Goal: Task Accomplishment & Management: Complete application form

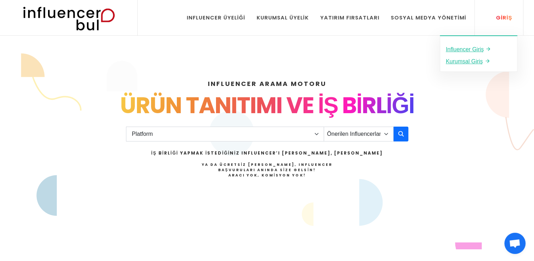
click at [497, 18] on div "Giriş" at bounding box center [500, 18] width 24 height 8
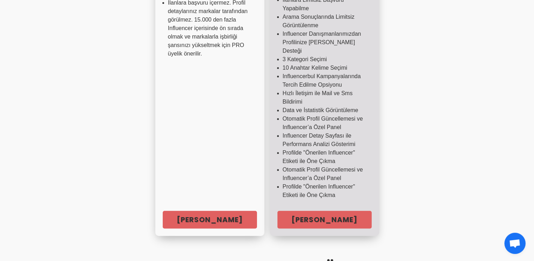
scroll to position [250, 0]
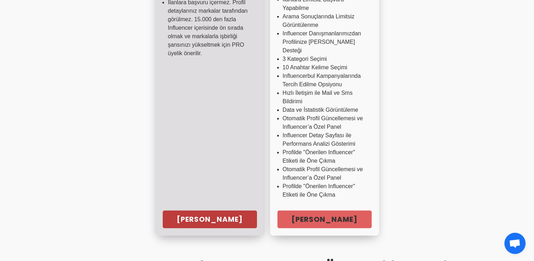
click at [199, 210] on link "Hemen Başla" at bounding box center [210, 219] width 94 height 18
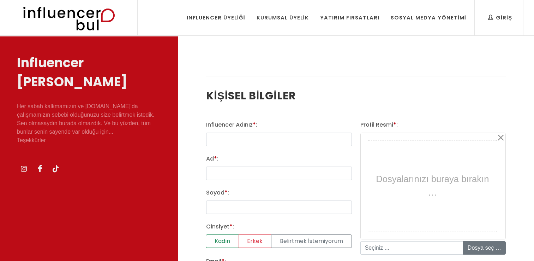
select select
click at [240, 137] on input "text" at bounding box center [278, 138] width 145 height 13
type input "ö"
type input "Özge Aydın"
click at [224, 170] on input "Ad * :" at bounding box center [278, 172] width 145 height 13
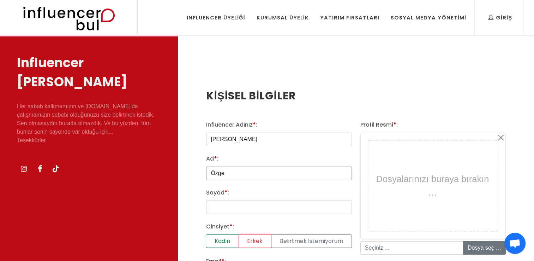
type input "Özge"
click at [213, 205] on input "Soyad * :" at bounding box center [278, 206] width 145 height 13
type input "Aydın"
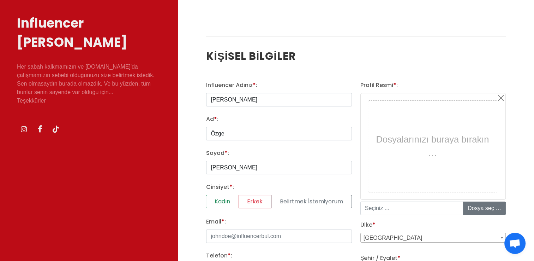
scroll to position [59, 0]
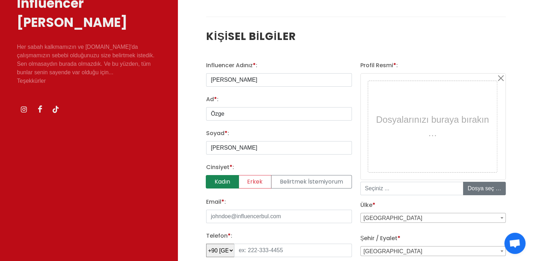
click at [230, 179] on label "Kadın" at bounding box center [222, 181] width 33 height 13
click at [211, 179] on input "Kadın" at bounding box center [208, 177] width 5 height 5
radio input "true"
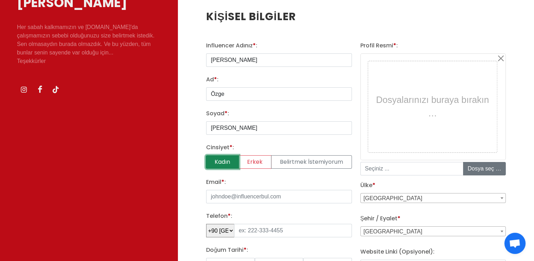
scroll to position [78, 0]
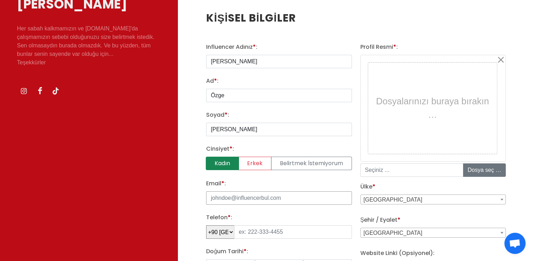
click at [234, 197] on input "Email * :" at bounding box center [278, 197] width 145 height 13
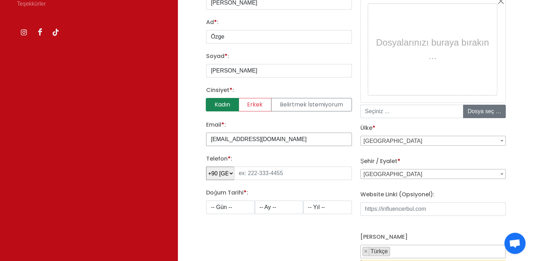
scroll to position [137, 0]
type input "ozgeaydinfo@gmail.com"
click at [259, 173] on input "tel" at bounding box center [293, 172] width 118 height 13
type input "553 678 52 28"
click at [231, 204] on select "-- Gün -- 1 2 3 4 5 6 7 8 9 10 11 12 13 14 15 16 17 18 19 20 21 22 23 24 25 26 …" at bounding box center [230, 205] width 48 height 13
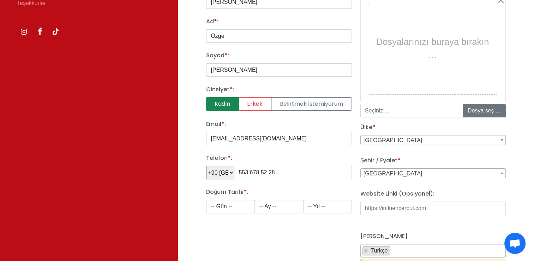
click at [230, 208] on select "-- Gün -- 1 2 3 4 5 6 7 8 9 10 11 12 13 14 15 16 17 18 19 20 21 22 23 24 25 26 …" at bounding box center [230, 205] width 48 height 13
click at [223, 203] on select "-- Gün -- 1 2 3 4 5 6 7 8 9 10 11 12 13 14 15 16 17 18 19 20 21 22 23 24 25 26 …" at bounding box center [230, 205] width 48 height 13
select select "1"
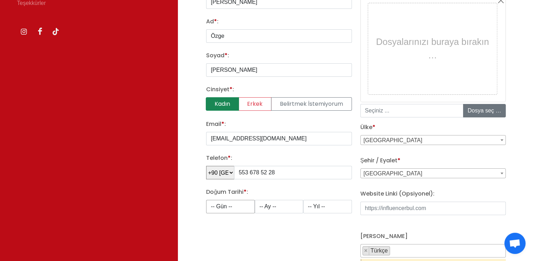
click at [206, 199] on select "-- Gün -- 1 2 3 4 5 6 7 8 9 10 11 12 13 14 15 16 17 18 19 20 21 22 23 24 25 26 …" at bounding box center [230, 205] width 48 height 13
click at [280, 205] on select "-- Ay -- 1 2 3 4 5 6 7 8 9 10 11 12" at bounding box center [279, 205] width 48 height 13
select select "9"
click at [255, 199] on select "-- Ay -- 1 2 3 4 5 6 7 8 9 10 11 12" at bounding box center [279, 205] width 48 height 13
click at [318, 207] on select "-- Yıl -- 2008 2007 2006 2005 2004 2003 2002 2001 2000 1999 1998 1997 1996 1995…" at bounding box center [327, 205] width 48 height 13
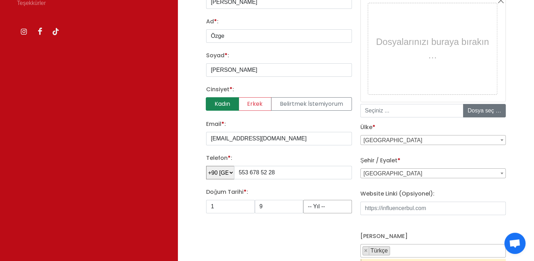
select select "2001"
click at [303, 199] on select "-- Yıl -- 2008 2007 2006 2005 2004 2003 2002 2001 2000 1999 1998 1997 1996 1995…" at bounding box center [327, 205] width 48 height 13
click at [230, 235] on div "Influencer Adınız * : Özge Aydın Ad * : Özge Soyad * : Aydın Cinsiyet * : Kadın…" at bounding box center [279, 140] width 154 height 314
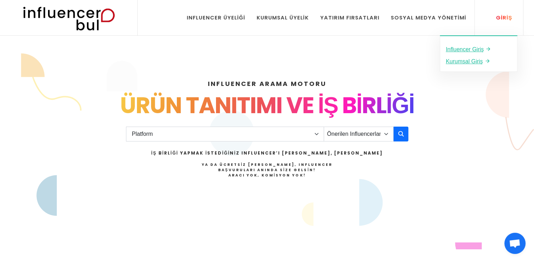
click at [501, 12] on link "Giriş" at bounding box center [500, 17] width 35 height 35
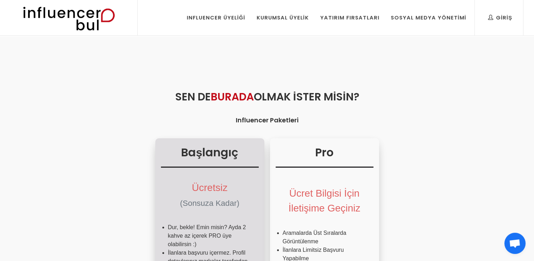
click at [195, 187] on span "Ücretsiz" at bounding box center [210, 187] width 36 height 11
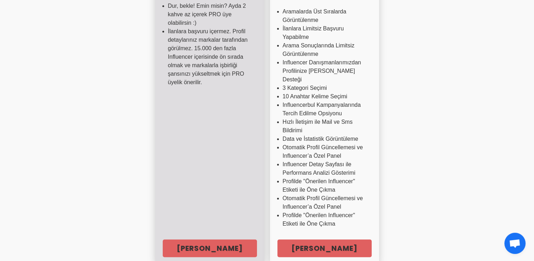
scroll to position [228, 0]
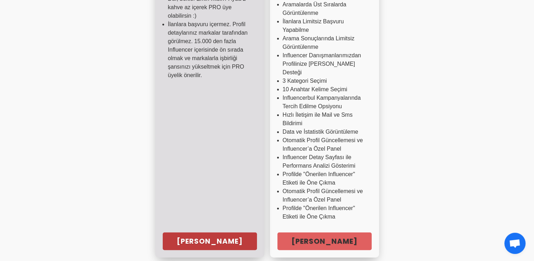
click at [221, 232] on link "Hemen Başla" at bounding box center [210, 241] width 94 height 18
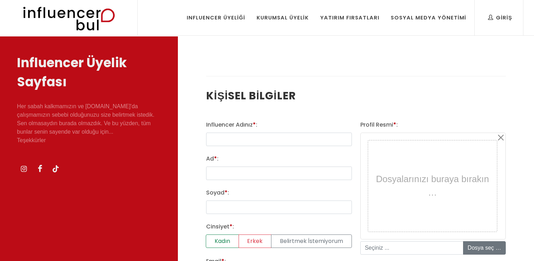
select select
click at [220, 134] on input "text" at bounding box center [278, 138] width 145 height 13
type input "ozgeaydiin1"
click at [226, 173] on input "Ad * :" at bounding box center [278, 172] width 145 height 13
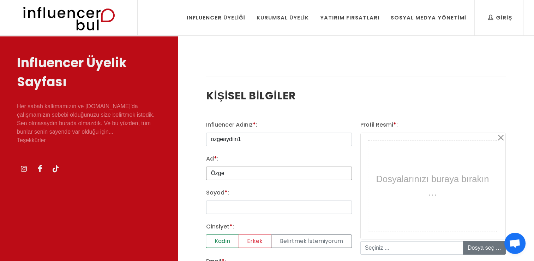
type input "Özge"
click at [209, 212] on input "Soyad * :" at bounding box center [278, 206] width 145 height 13
type input "[PERSON_NAME]"
click at [219, 241] on label "Kadın" at bounding box center [222, 240] width 33 height 13
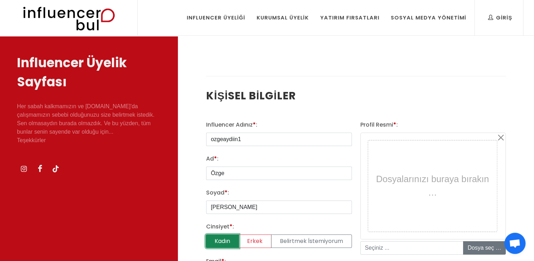
click at [211, 239] on input "Kadın" at bounding box center [208, 236] width 5 height 5
radio input "true"
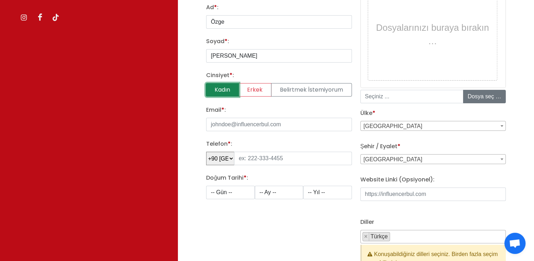
scroll to position [151, 0]
click at [469, 95] on input "file" at bounding box center [516, 96] width 107 height 13
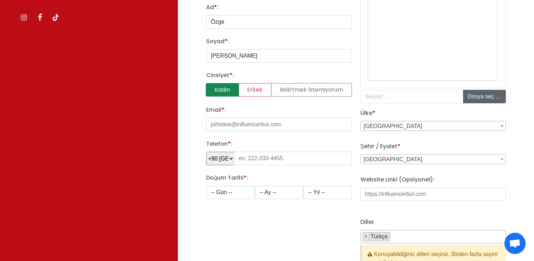
type input "C:\fakepath\siyah beyaz elbo.jpg"
type input "siyah beyaz elbo.jpg"
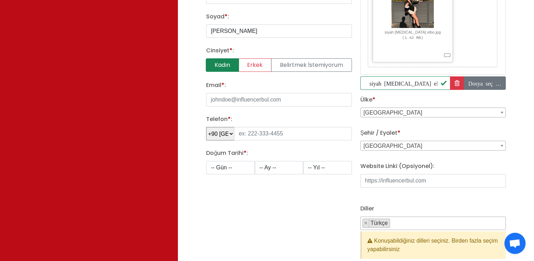
scroll to position [177, 0]
click at [264, 97] on input "Email * :" at bounding box center [278, 98] width 145 height 13
type input "[EMAIL_ADDRESS][DOMAIN_NAME]"
click at [216, 209] on div "Influencer Adınız * : ozgeaydiin1 Ad * : Özge Soyad * : Aydın Cinsiyet * : Kadı…" at bounding box center [279, 106] width 154 height 325
click at [253, 136] on input "tel" at bounding box center [293, 132] width 118 height 13
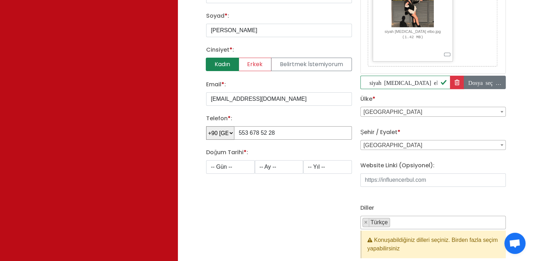
type input "553 678 52 28"
click at [231, 165] on select "-- Gün -- 1 2 3 4 5 6 7 8 9 10 11 12 13 14 15 16 17 18 19 20 21 22 23 24 25 26 …" at bounding box center [230, 166] width 48 height 13
select select "1"
click at [206, 160] on select "-- Gün -- 1 2 3 4 5 6 7 8 9 10 11 12 13 14 15 16 17 18 19 20 21 22 23 24 25 26 …" at bounding box center [230, 166] width 48 height 13
click at [280, 166] on select "-- Ay -- 1 2 3 4 5 6 7 8 9 10 11 12" at bounding box center [279, 166] width 48 height 13
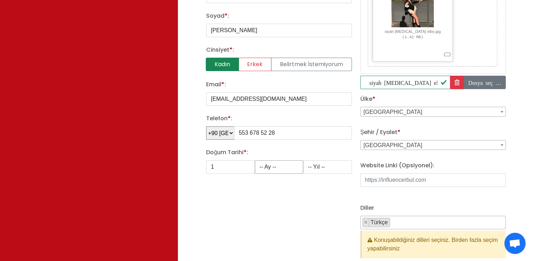
select select "9"
click at [255, 160] on select "-- Ay -- 1 2 3 4 5 6 7 8 9 10 11 12" at bounding box center [279, 166] width 48 height 13
click at [316, 163] on select "-- Yıl -- 2008 2007 2006 2005 2004 2003 2002 2001 2000 1999 1998 1997 1996 1995…" at bounding box center [327, 166] width 48 height 13
select select "2001"
click at [303, 160] on select "-- Yıl -- 2008 2007 2006 2005 2004 2003 2002 2001 2000 1999 1998 1997 1996 1995…" at bounding box center [327, 166] width 48 height 13
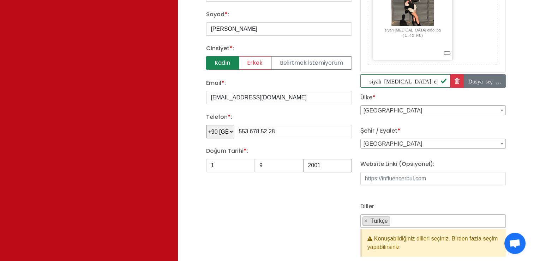
scroll to position [193, 0]
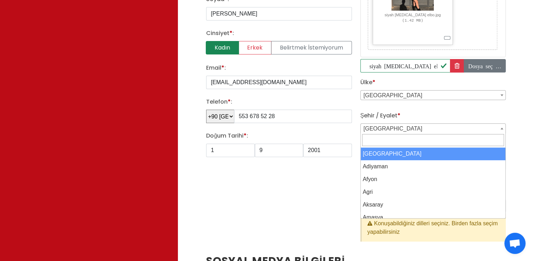
click at [401, 125] on span "Adana" at bounding box center [433, 129] width 145 height 10
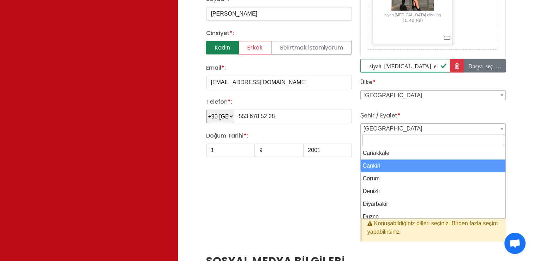
scroll to position [270, 0]
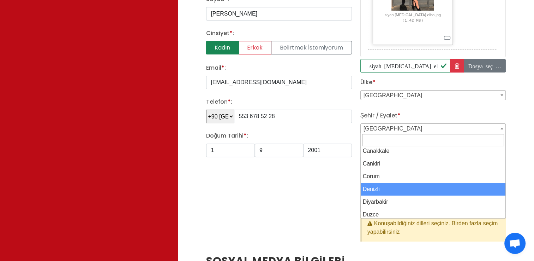
select select "3687"
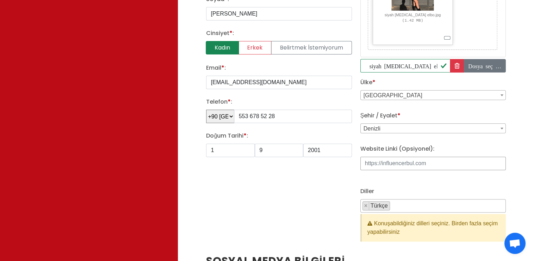
click at [401, 161] on input "Website Linki (Opsiyonel):" at bounding box center [432, 162] width 145 height 13
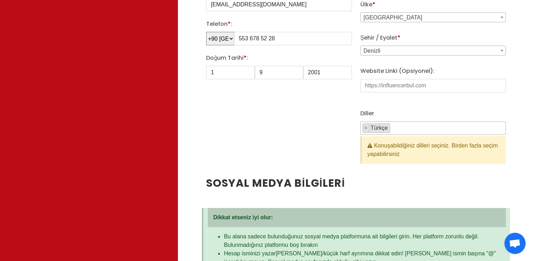
scroll to position [1, 0]
click at [405, 128] on span "× Türkçe" at bounding box center [432, 127] width 145 height 13
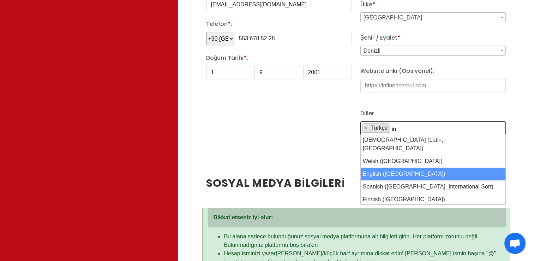
type textarea "in"
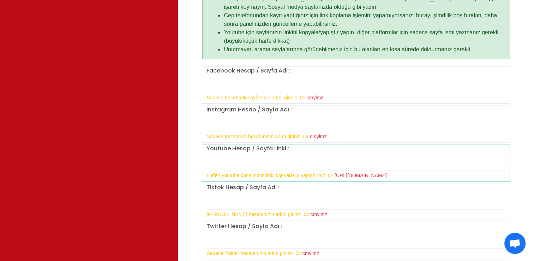
scroll to position [526, 0]
click at [239, 122] on input "text" at bounding box center [356, 123] width 299 height 15
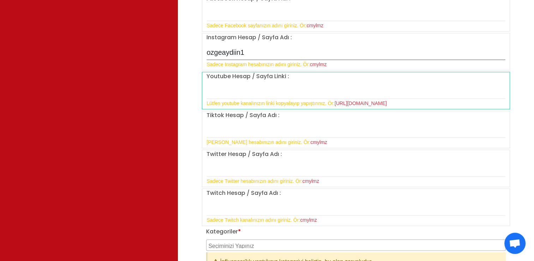
scroll to position [598, 0]
type input "ozgeaydiin1"
click at [226, 128] on input "text" at bounding box center [356, 129] width 299 height 15
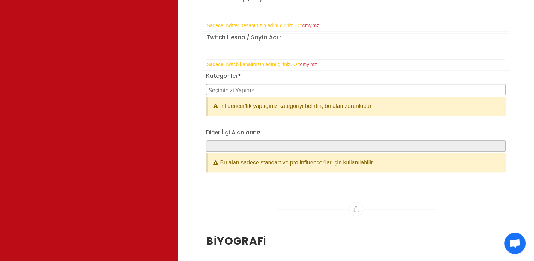
scroll to position [754, 0]
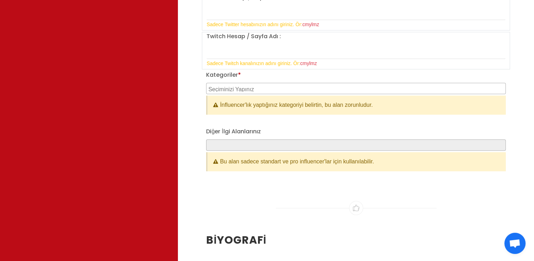
type input "ogemsi"
click at [255, 85] on textarea "Search" at bounding box center [356, 88] width 297 height 6
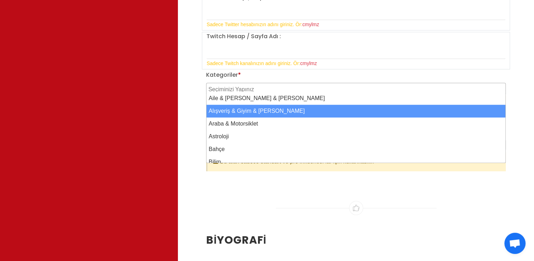
select select "2"
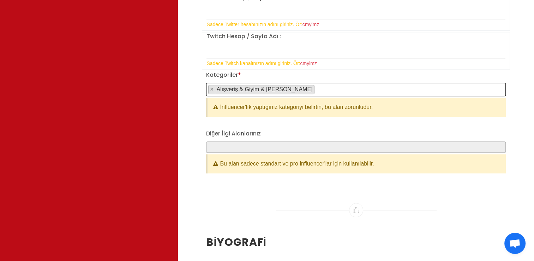
scroll to position [7, 0]
click at [297, 89] on span "× Alışveriş & Giyim & Aksesuar" at bounding box center [356, 89] width 300 height 13
click at [247, 133] on label "Diğer İlgi Alanlarınız" at bounding box center [233, 133] width 54 height 8
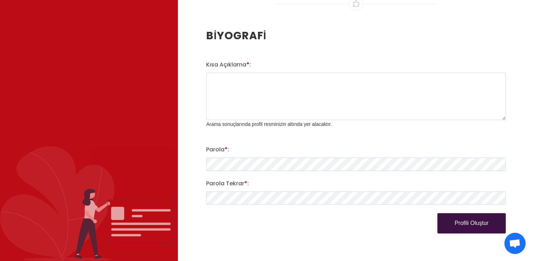
scroll to position [962, 0]
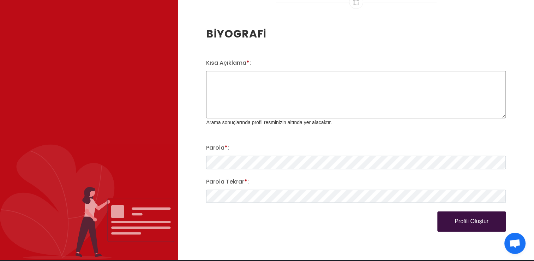
click at [238, 85] on textarea "Kısa Açıklama * :" at bounding box center [356, 94] width 300 height 47
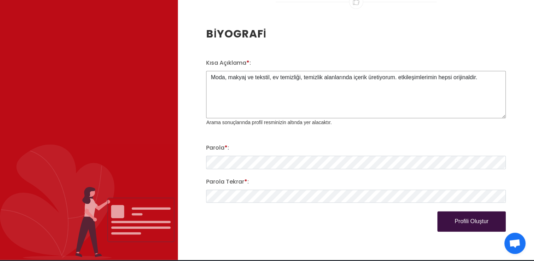
click at [401, 74] on textarea "Moda, makyaj ve tekstil, ev temizliği, temizlik alanlarında içerik üretiyorum. …" at bounding box center [356, 94] width 300 height 47
click at [483, 71] on textarea "Moda, makyaj ve tekstil, ev temizliği, temizlik alanlarında içerik üretiyorum. …" at bounding box center [356, 94] width 300 height 47
type textarea "Moda, makyaj ve tekstil, ev temizliği, temizlik alanlarında içerik üretiyorum. …"
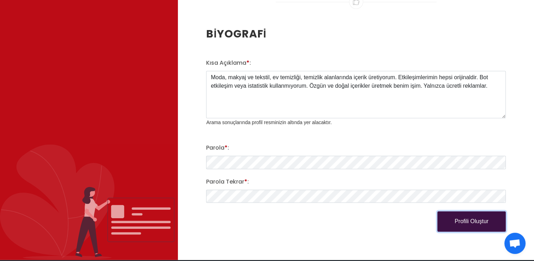
click at [477, 218] on button "Profili Oluştur" at bounding box center [471, 221] width 68 height 20
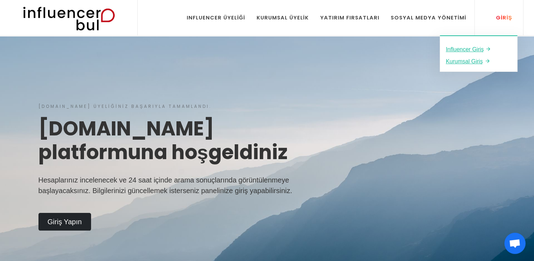
click at [506, 15] on div "Giriş" at bounding box center [500, 18] width 24 height 8
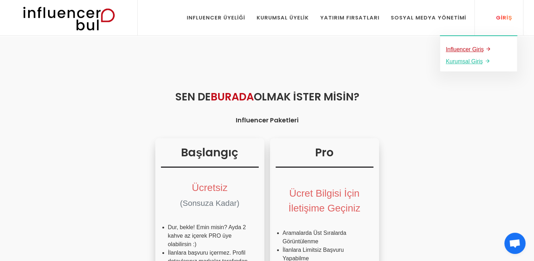
click at [468, 47] on u "Influencer Giriş" at bounding box center [465, 49] width 38 height 6
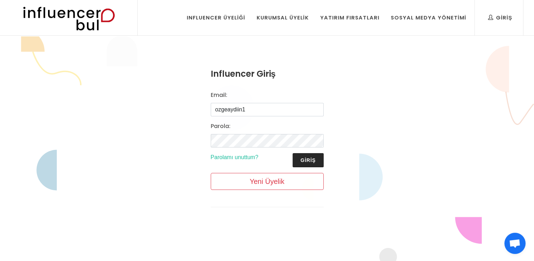
click at [306, 156] on button "Giriş" at bounding box center [308, 160] width 31 height 14
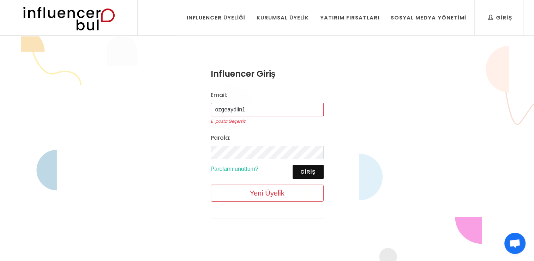
click at [253, 105] on input "ozgeaydiin1" at bounding box center [267, 109] width 113 height 13
type input "o"
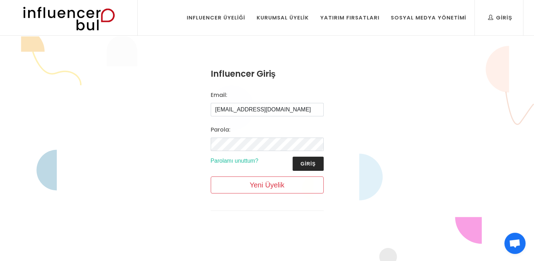
click at [309, 166] on button "Giriş" at bounding box center [308, 163] width 31 height 14
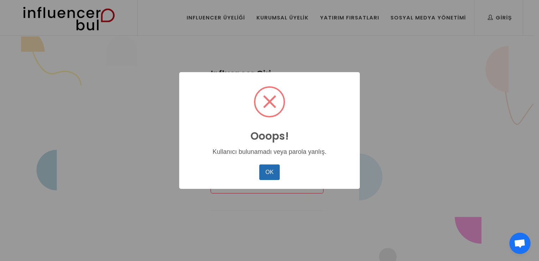
click at [267, 169] on button "OK" at bounding box center [269, 172] width 20 height 16
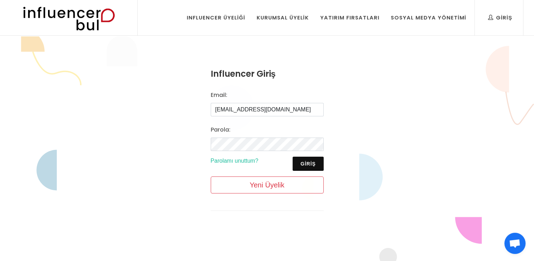
click at [287, 226] on div "Influencer Giriş Email: ozgeaydinfo@gmail.com Parola: Giriş Parolamı unuttum? Y…" at bounding box center [267, 144] width 141 height 183
click at [317, 163] on button "Giriş" at bounding box center [308, 163] width 31 height 14
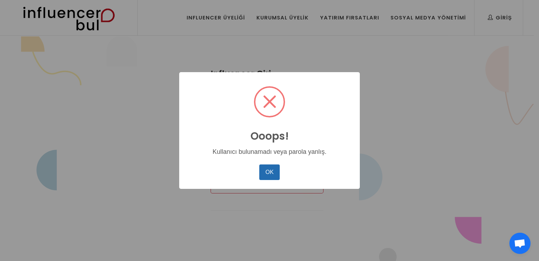
click at [269, 176] on button "OK" at bounding box center [269, 172] width 20 height 16
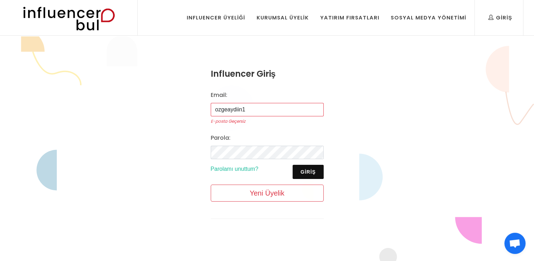
click at [252, 104] on input "ozgeaydiin1" at bounding box center [267, 109] width 113 height 13
drag, startPoint x: 252, startPoint y: 104, endPoint x: 251, endPoint y: 110, distance: 5.3
click at [251, 110] on input "ozgeaydiin1" at bounding box center [267, 109] width 113 height 13
type input "o"
type input "ozgeaydinfo@gmail.com"
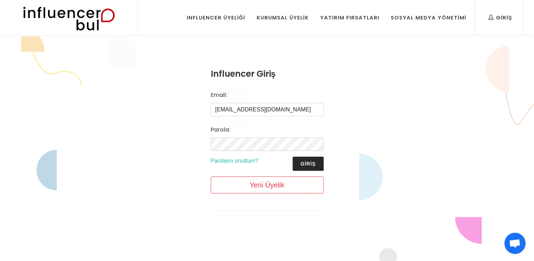
click at [315, 160] on button "Giriş" at bounding box center [308, 163] width 31 height 14
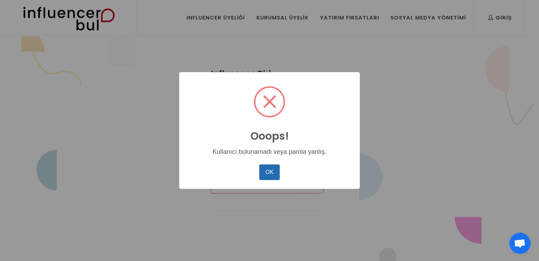
click at [269, 170] on button "OK" at bounding box center [269, 172] width 20 height 16
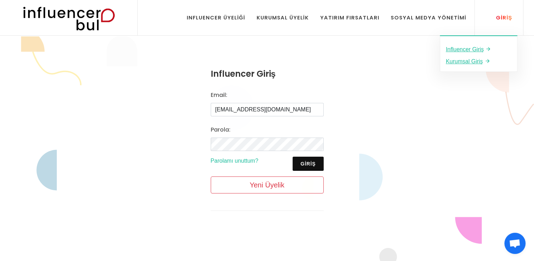
click at [496, 22] on link "Giriş" at bounding box center [500, 17] width 35 height 35
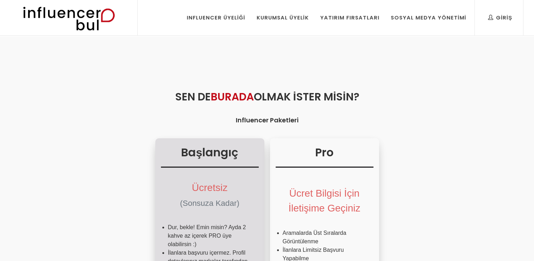
click at [220, 156] on h3 "Başlangıç" at bounding box center [210, 156] width 98 height 24
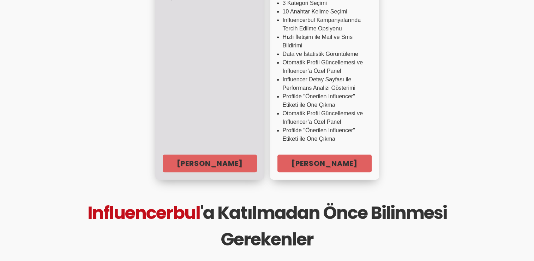
scroll to position [306, 0]
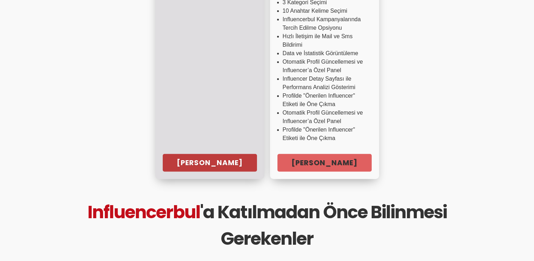
click at [219, 154] on link "[PERSON_NAME]" at bounding box center [210, 163] width 94 height 18
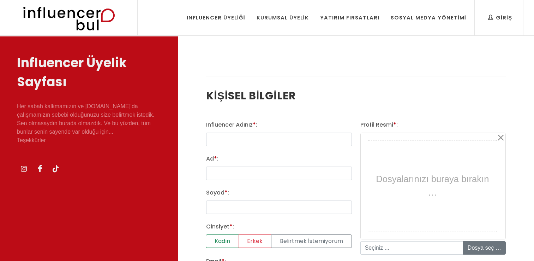
select select
click at [249, 136] on input "text" at bounding box center [278, 138] width 145 height 13
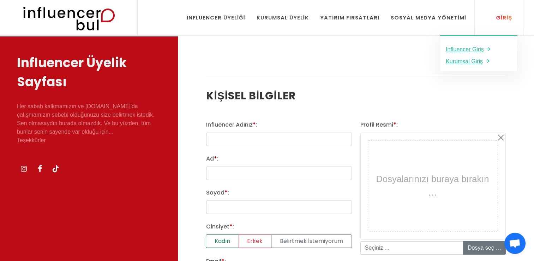
click at [498, 15] on div "Giriş" at bounding box center [500, 18] width 24 height 8
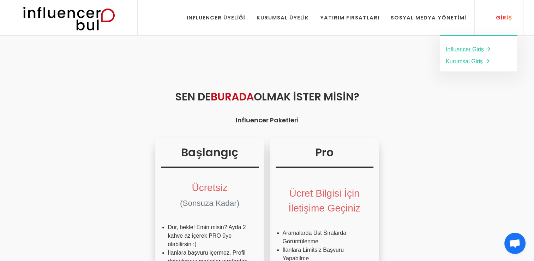
click at [502, 20] on div "Giriş" at bounding box center [500, 18] width 24 height 8
click at [464, 51] on u "Influencer Giriş" at bounding box center [465, 49] width 38 height 6
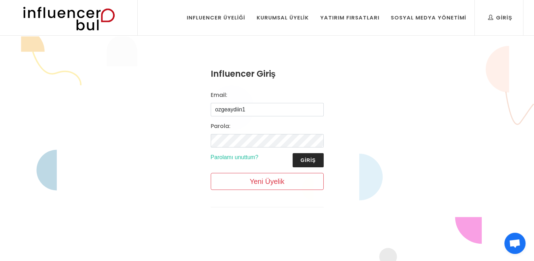
click at [306, 160] on button "Giriş" at bounding box center [308, 160] width 31 height 14
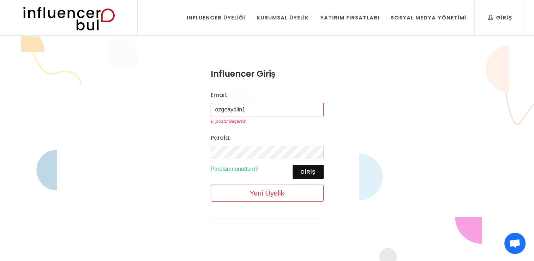
click at [251, 109] on input "ozgeaydiin1" at bounding box center [267, 109] width 113 height 13
type input "o"
type input "[EMAIL_ADDRESS][DOMAIN_NAME]"
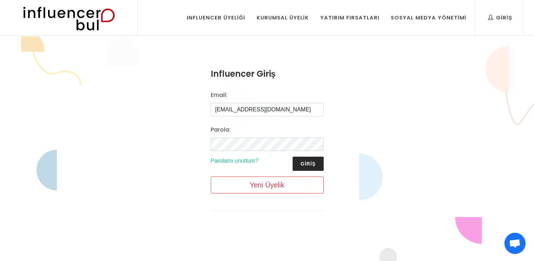
click at [311, 162] on button "Giriş" at bounding box center [308, 163] width 31 height 14
